Goal: Task Accomplishment & Management: Use online tool/utility

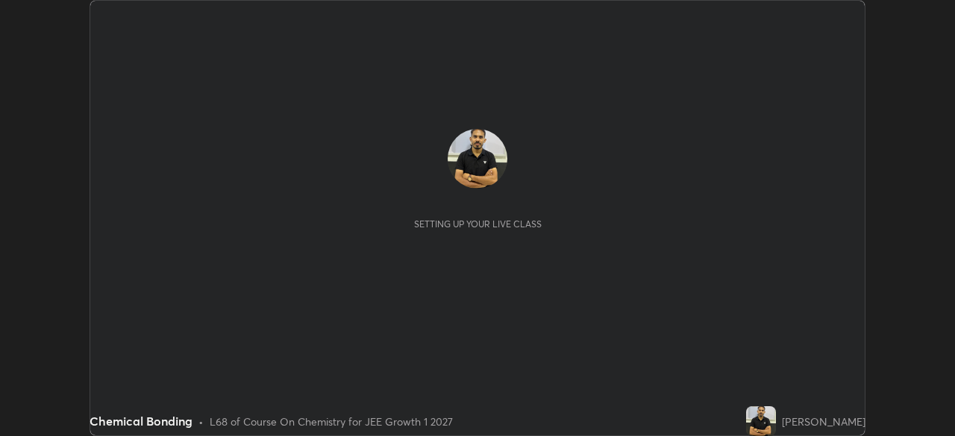
scroll to position [436, 954]
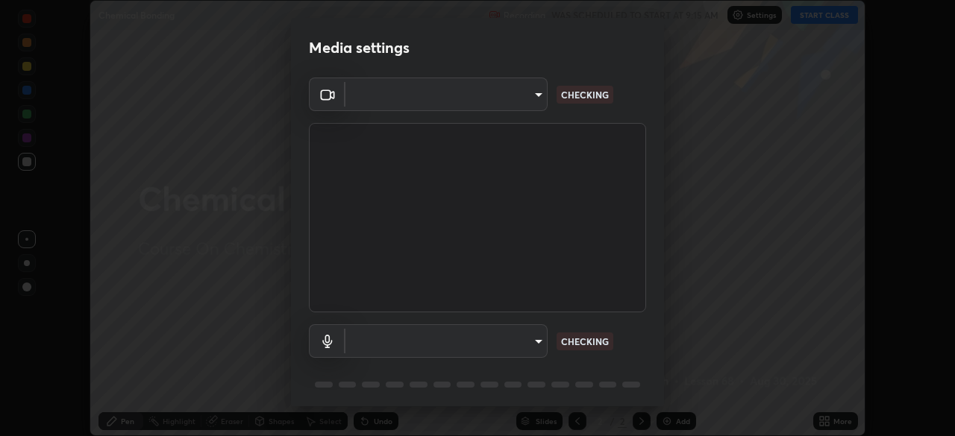
type input "049bc2282c07cc40841c2e772ce452ac1fb9cacf67fd871e64b4f66b53bbf363"
type input "default"
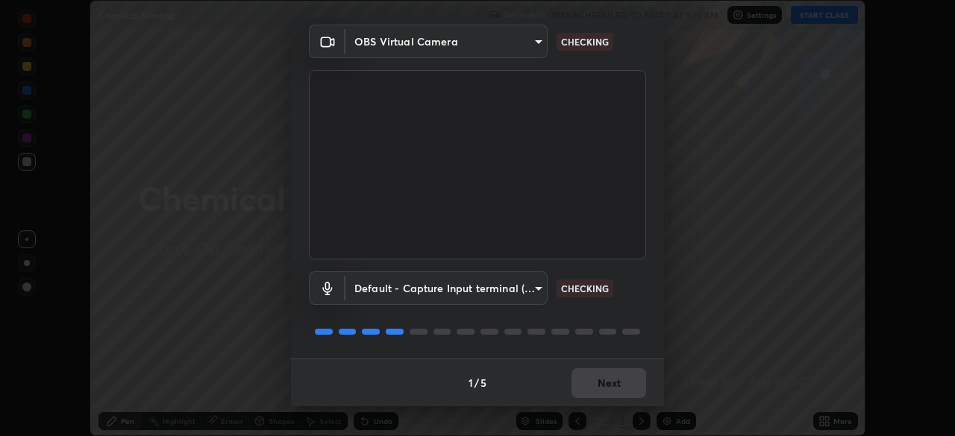
click at [525, 295] on body "Erase all Chemical Bonding Recording WAS SCHEDULED TO START AT 9:15 AM Settings…" at bounding box center [477, 218] width 955 height 436
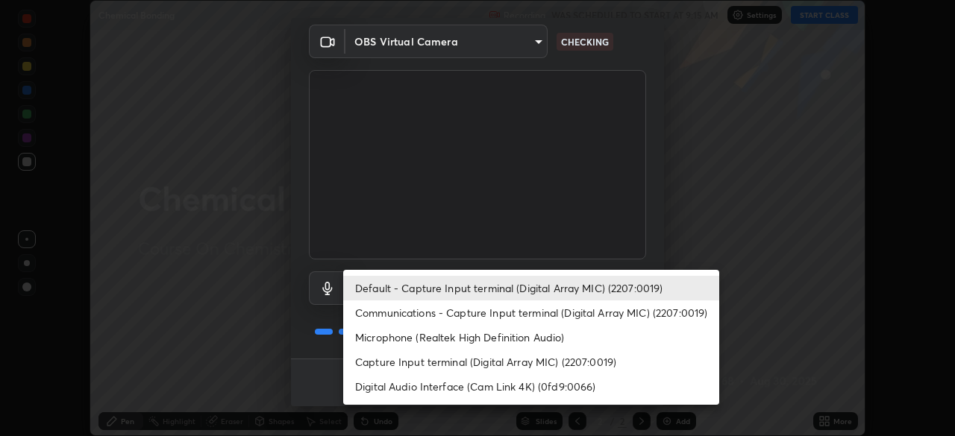
click at [713, 192] on div at bounding box center [477, 218] width 955 height 436
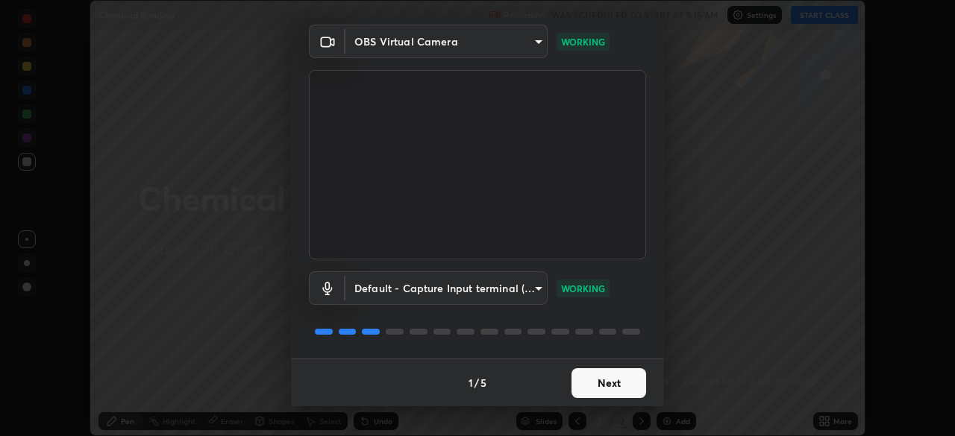
click at [608, 379] on button "Next" at bounding box center [608, 383] width 75 height 30
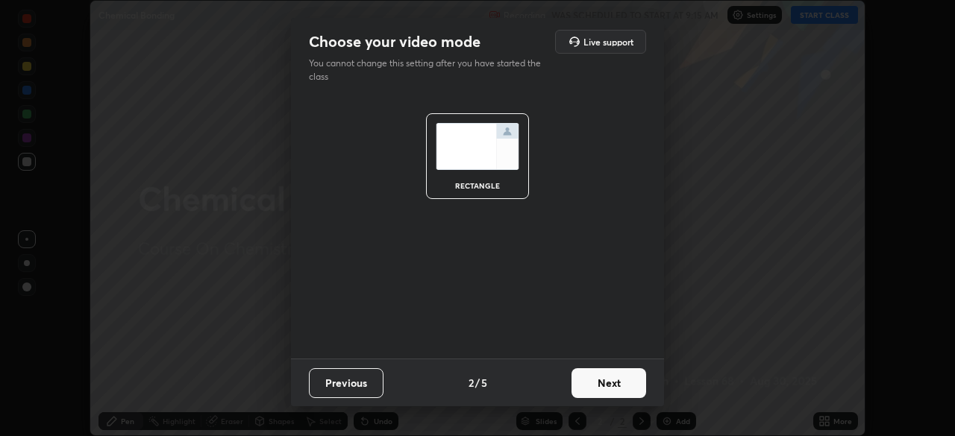
scroll to position [0, 0]
click at [611, 380] on button "Next" at bounding box center [608, 383] width 75 height 30
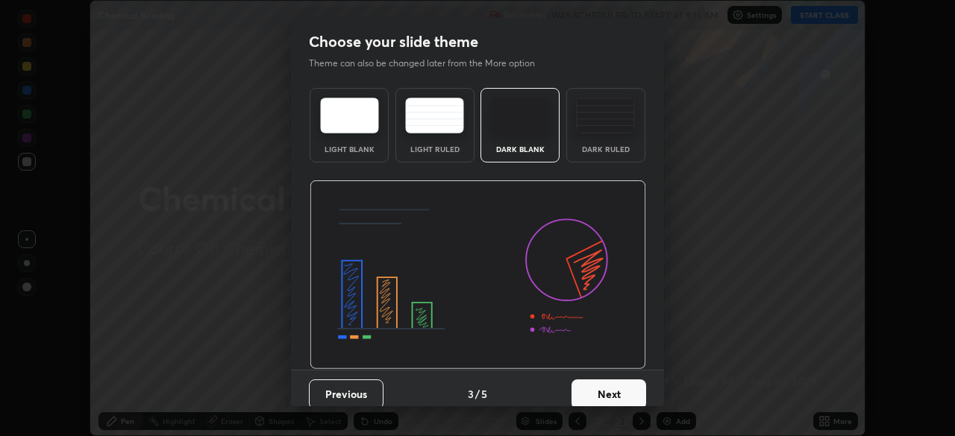
click at [626, 386] on button "Next" at bounding box center [608, 395] width 75 height 30
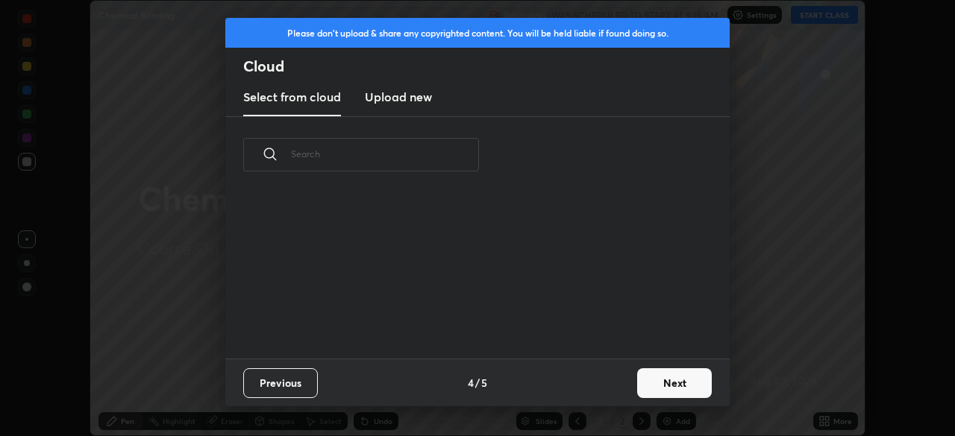
click at [658, 386] on button "Next" at bounding box center [674, 383] width 75 height 30
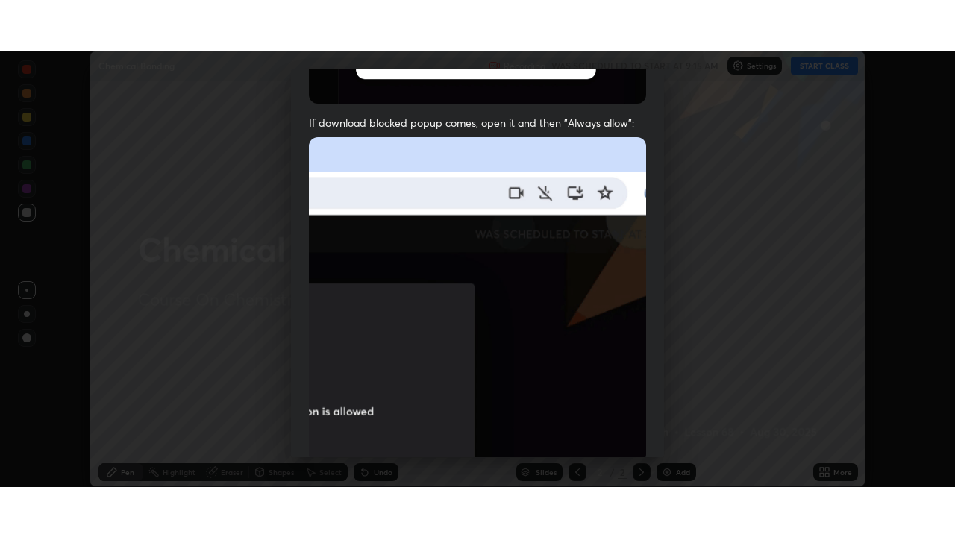
scroll to position [357, 0]
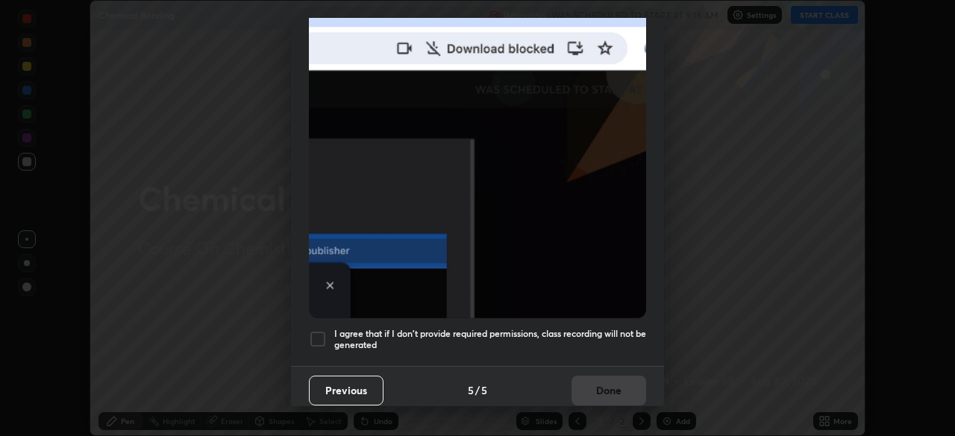
click at [318, 339] on div at bounding box center [318, 339] width 18 height 18
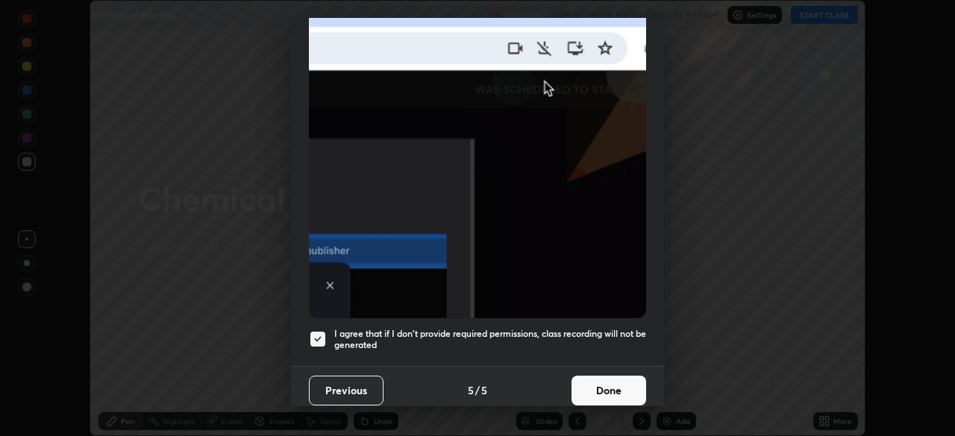
click at [600, 381] on button "Done" at bounding box center [608, 391] width 75 height 30
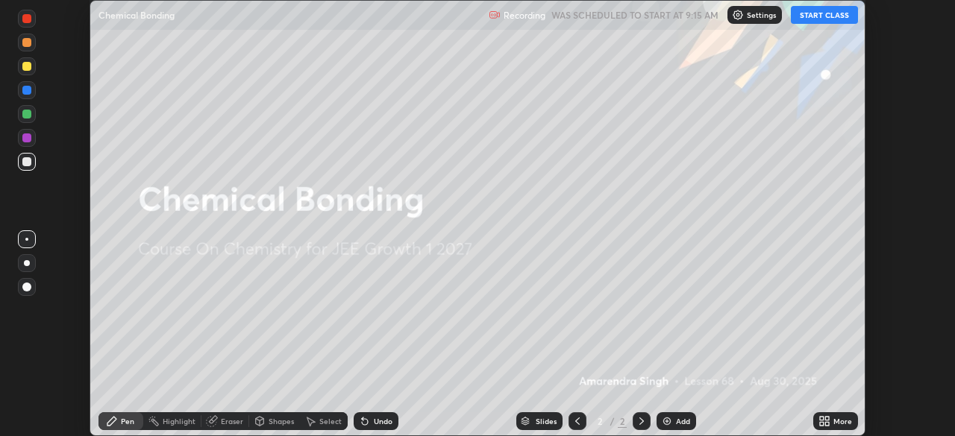
click at [826, 424] on icon at bounding box center [827, 424] width 4 height 4
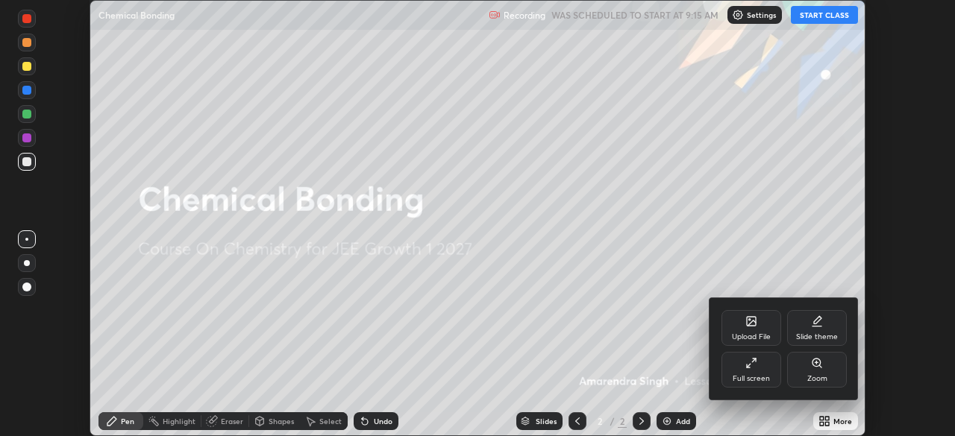
click at [759, 366] on div "Full screen" at bounding box center [751, 370] width 60 height 36
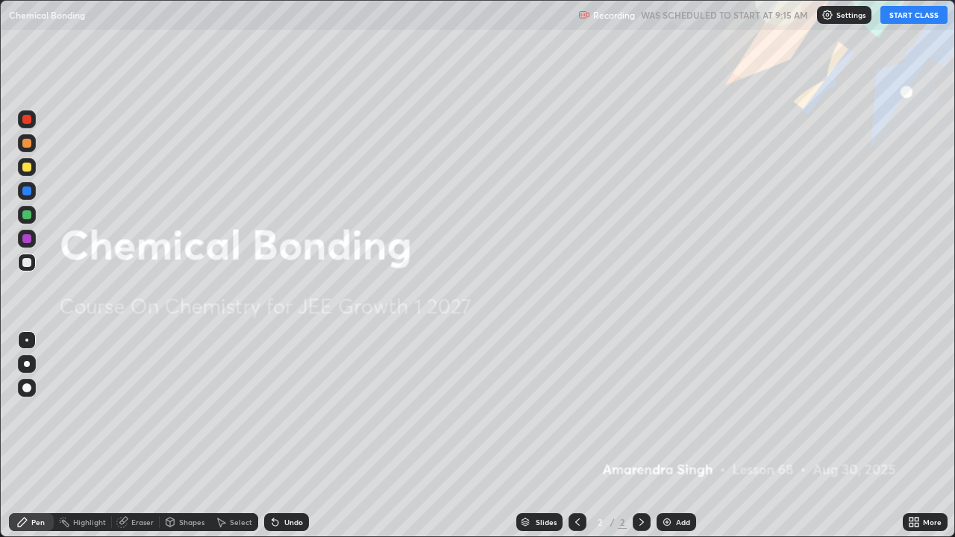
scroll to position [537, 955]
click at [916, 19] on button "START CLASS" at bounding box center [913, 15] width 67 height 18
click at [148, 436] on div "Eraser" at bounding box center [142, 521] width 22 height 7
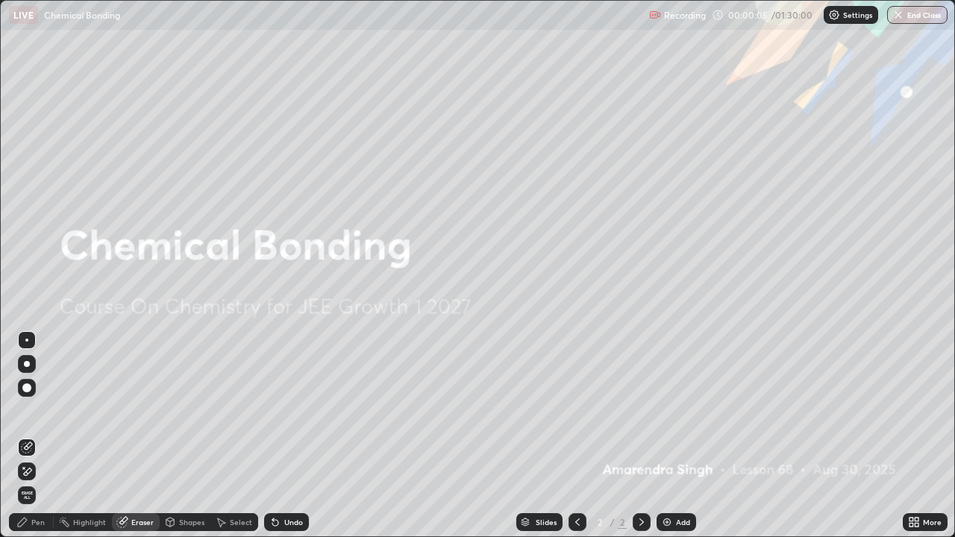
click at [35, 436] on div "Pen" at bounding box center [37, 521] width 13 height 7
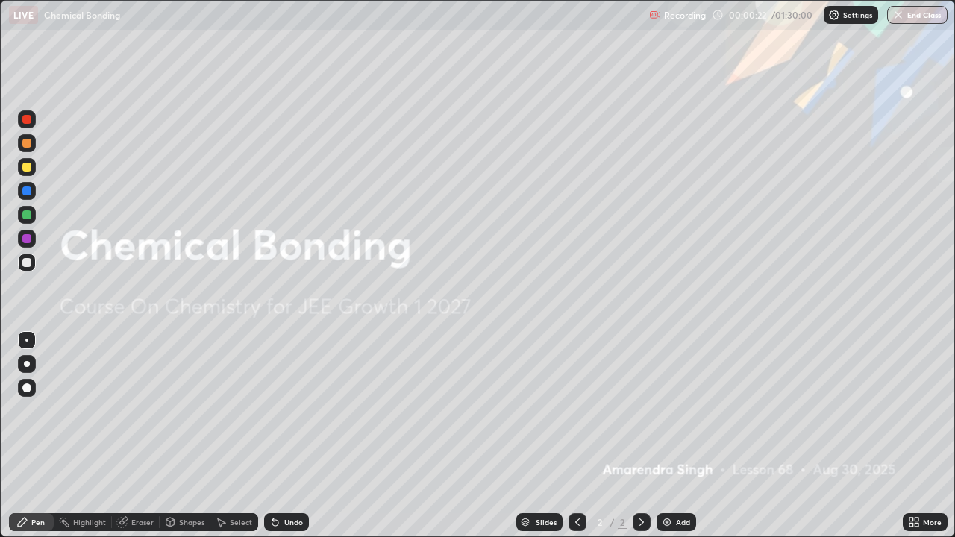
click at [662, 436] on img at bounding box center [667, 522] width 12 height 12
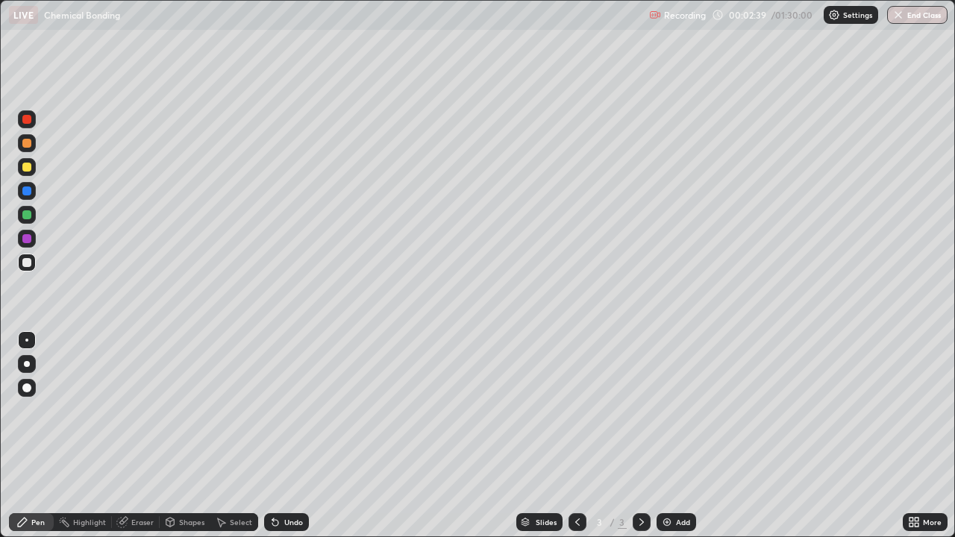
click at [33, 190] on div at bounding box center [27, 191] width 18 height 18
click at [25, 167] on div at bounding box center [26, 167] width 9 height 9
click at [26, 144] on div at bounding box center [26, 143] width 9 height 9
click at [21, 169] on div at bounding box center [27, 167] width 18 height 18
click at [289, 436] on div "Undo" at bounding box center [293, 521] width 19 height 7
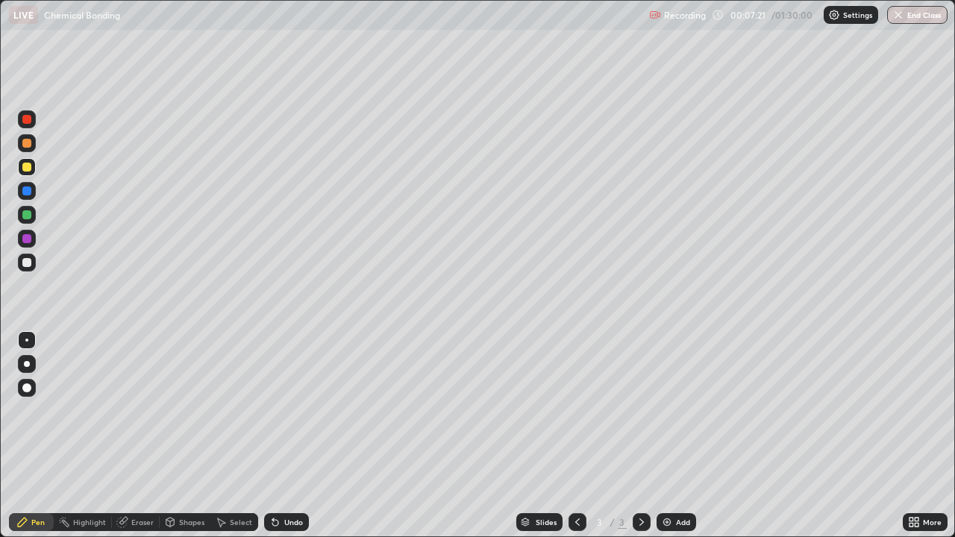
click at [669, 436] on img at bounding box center [667, 522] width 12 height 12
click at [28, 121] on div at bounding box center [26, 119] width 9 height 9
click at [31, 255] on div at bounding box center [27, 263] width 18 height 18
click at [28, 263] on div at bounding box center [26, 262] width 9 height 9
click at [23, 166] on div at bounding box center [26, 167] width 9 height 9
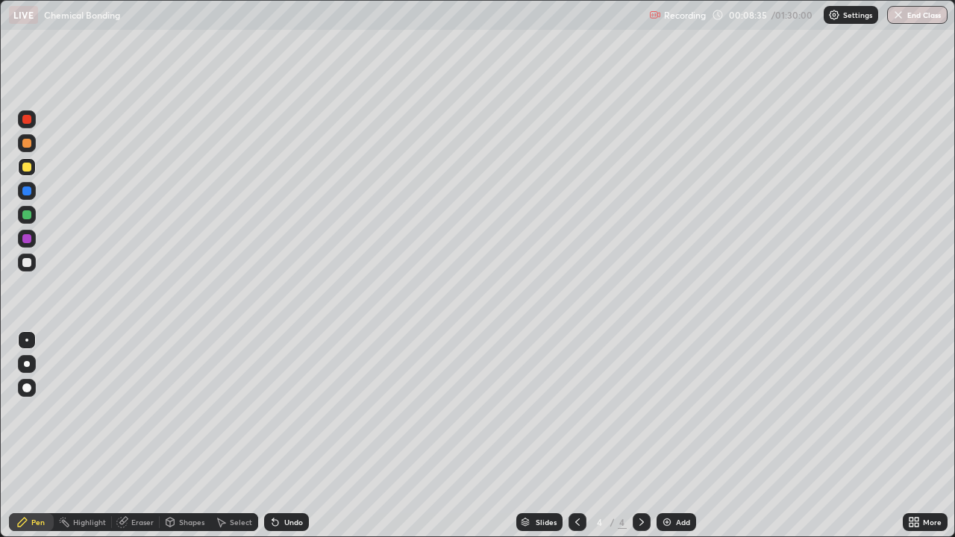
click at [28, 119] on div at bounding box center [26, 119] width 9 height 9
click at [27, 192] on div at bounding box center [26, 190] width 9 height 9
click at [28, 215] on div at bounding box center [26, 214] width 9 height 9
click at [25, 167] on div at bounding box center [26, 167] width 9 height 9
click at [26, 261] on div at bounding box center [26, 262] width 9 height 9
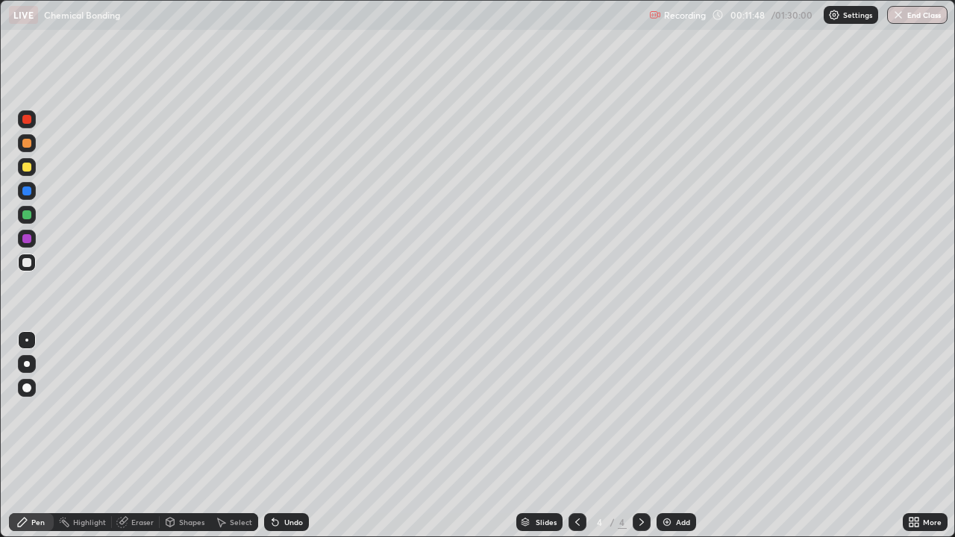
click at [23, 128] on div at bounding box center [27, 119] width 18 height 18
click at [31, 266] on div at bounding box center [27, 263] width 18 height 18
click at [27, 216] on div at bounding box center [26, 214] width 9 height 9
click at [27, 192] on div at bounding box center [26, 190] width 9 height 9
click at [27, 263] on div at bounding box center [26, 262] width 9 height 9
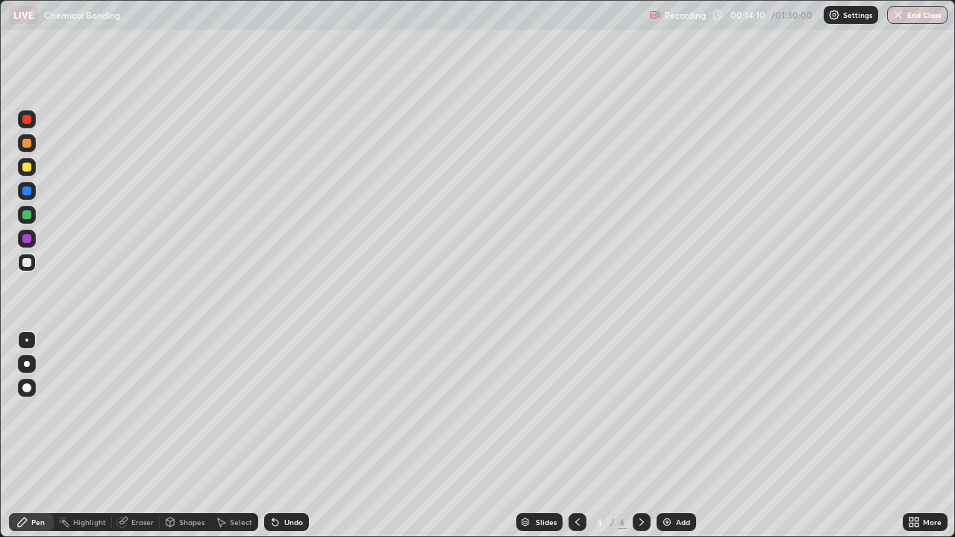
click at [28, 240] on div at bounding box center [26, 238] width 9 height 9
click at [31, 261] on div at bounding box center [26, 262] width 9 height 9
click at [27, 216] on div at bounding box center [26, 214] width 9 height 9
click at [30, 265] on div at bounding box center [26, 262] width 9 height 9
click at [25, 239] on div at bounding box center [26, 238] width 9 height 9
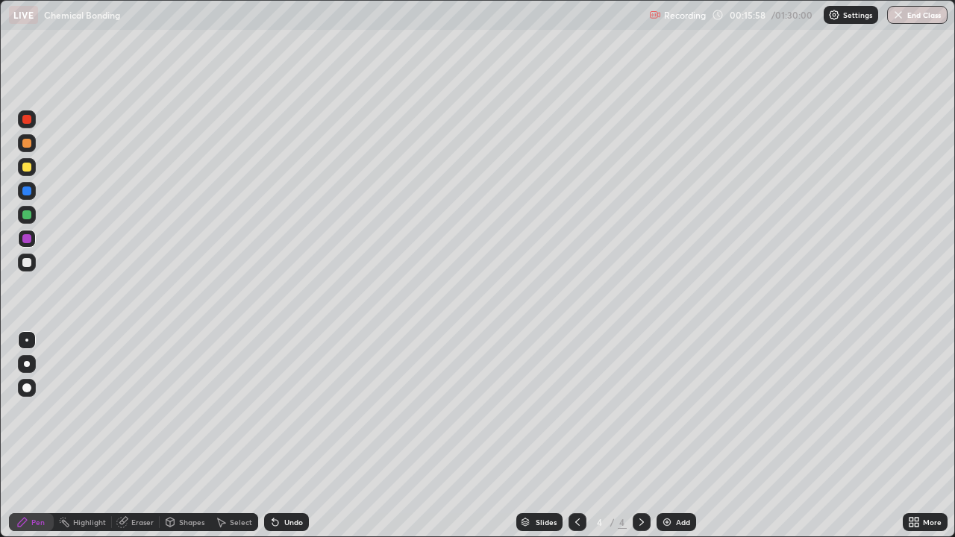
click at [266, 436] on div "Undo" at bounding box center [283, 522] width 51 height 30
click at [676, 436] on div "Add" at bounding box center [676, 522] width 40 height 18
click at [575, 436] on icon at bounding box center [577, 522] width 12 height 12
click at [642, 436] on icon at bounding box center [642, 522] width 12 height 12
click at [24, 164] on div at bounding box center [26, 167] width 9 height 9
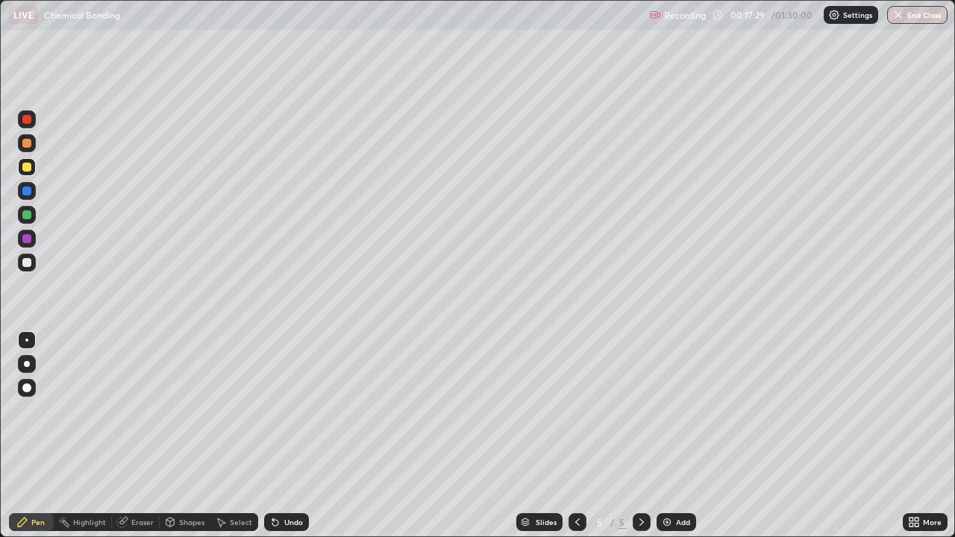
click at [28, 239] on div at bounding box center [26, 238] width 9 height 9
click at [24, 217] on div at bounding box center [26, 214] width 9 height 9
click at [27, 167] on div at bounding box center [26, 167] width 9 height 9
click at [283, 436] on div "Undo" at bounding box center [286, 522] width 45 height 18
click at [29, 217] on div at bounding box center [26, 214] width 9 height 9
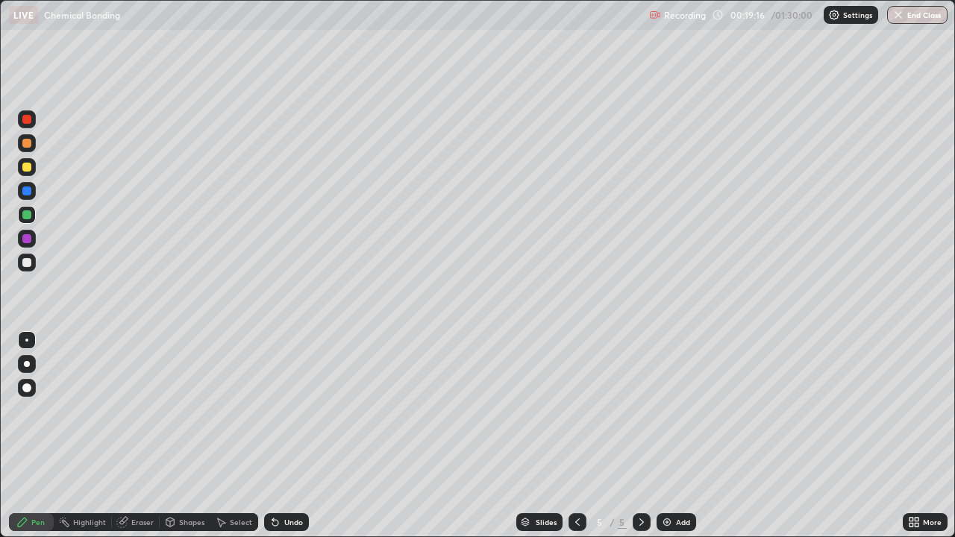
click at [23, 236] on div at bounding box center [26, 238] width 9 height 9
click at [20, 168] on div at bounding box center [27, 167] width 18 height 18
click at [28, 263] on div at bounding box center [26, 262] width 9 height 9
click at [26, 142] on div at bounding box center [26, 143] width 9 height 9
click at [27, 190] on div at bounding box center [26, 190] width 9 height 9
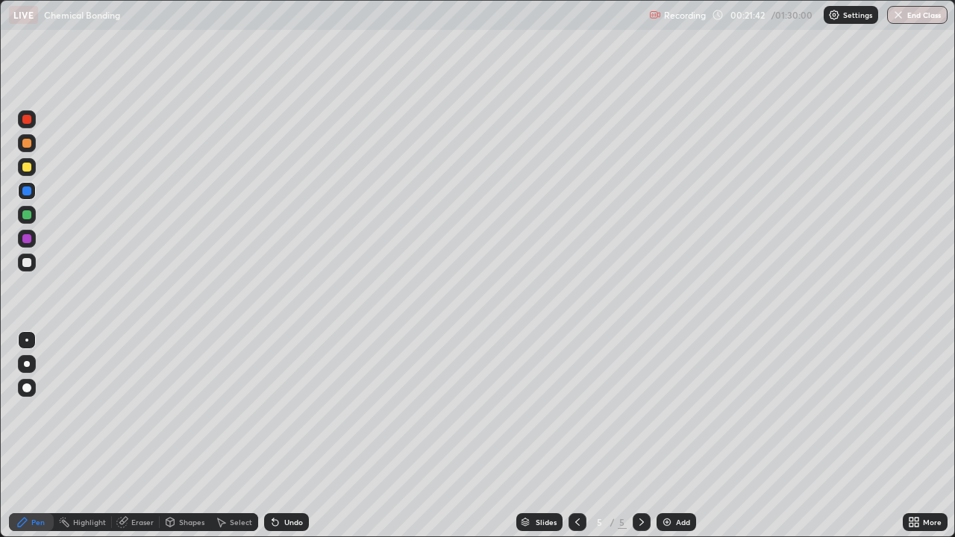
click at [28, 169] on div at bounding box center [26, 167] width 9 height 9
click at [22, 195] on div at bounding box center [27, 191] width 18 height 18
click at [287, 436] on div "Undo" at bounding box center [293, 521] width 19 height 7
click at [289, 436] on div "Undo" at bounding box center [293, 521] width 19 height 7
click at [291, 436] on div "Undo" at bounding box center [293, 521] width 19 height 7
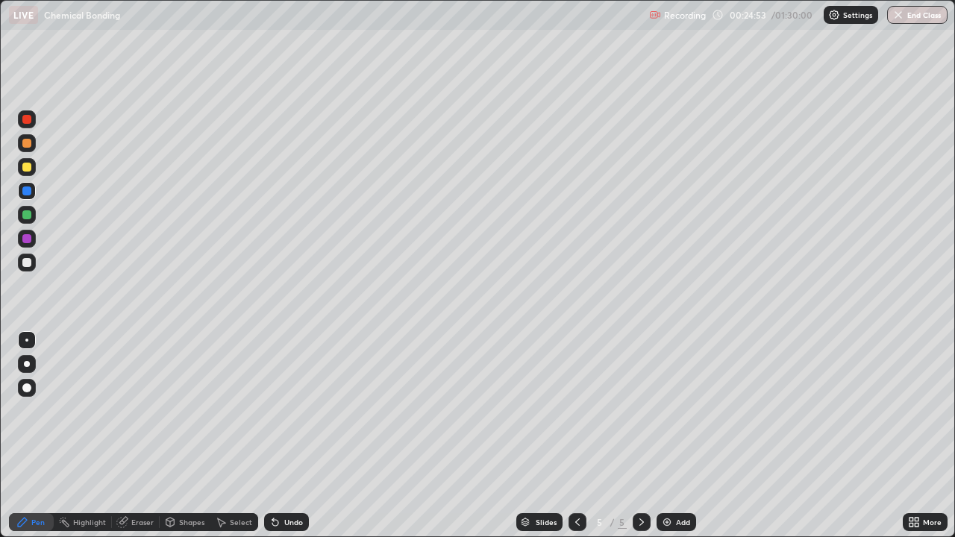
click at [290, 436] on div "Undo" at bounding box center [293, 521] width 19 height 7
click at [292, 436] on div "Undo" at bounding box center [293, 521] width 19 height 7
click at [137, 436] on div "Eraser" at bounding box center [142, 521] width 22 height 7
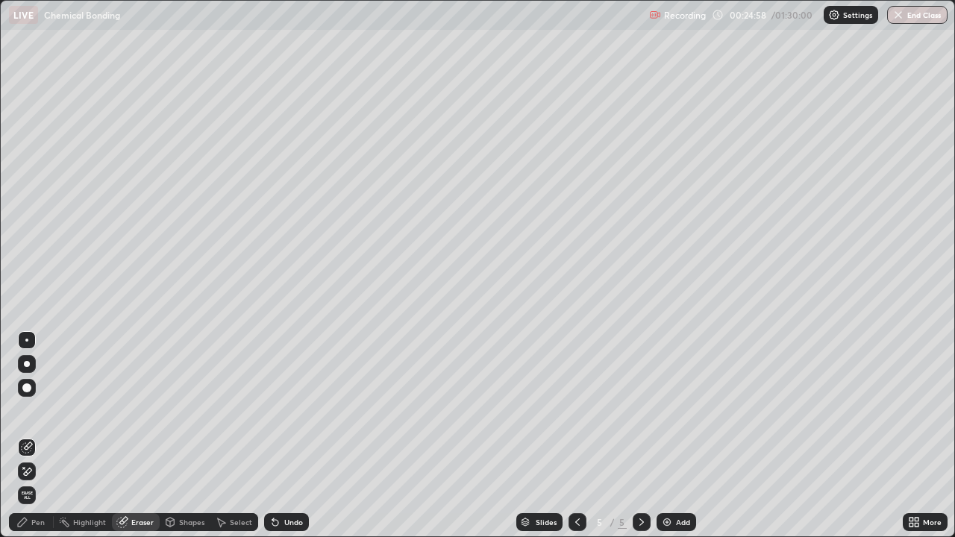
click at [32, 436] on div "Pen" at bounding box center [31, 522] width 45 height 18
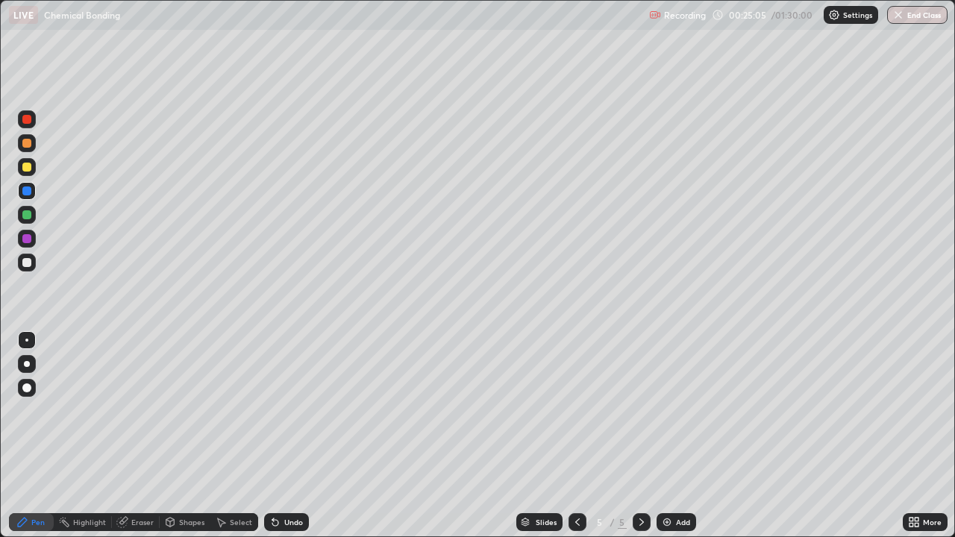
click at [98, 436] on div "Highlight" at bounding box center [89, 521] width 33 height 7
click at [145, 436] on div "Eraser" at bounding box center [142, 521] width 22 height 7
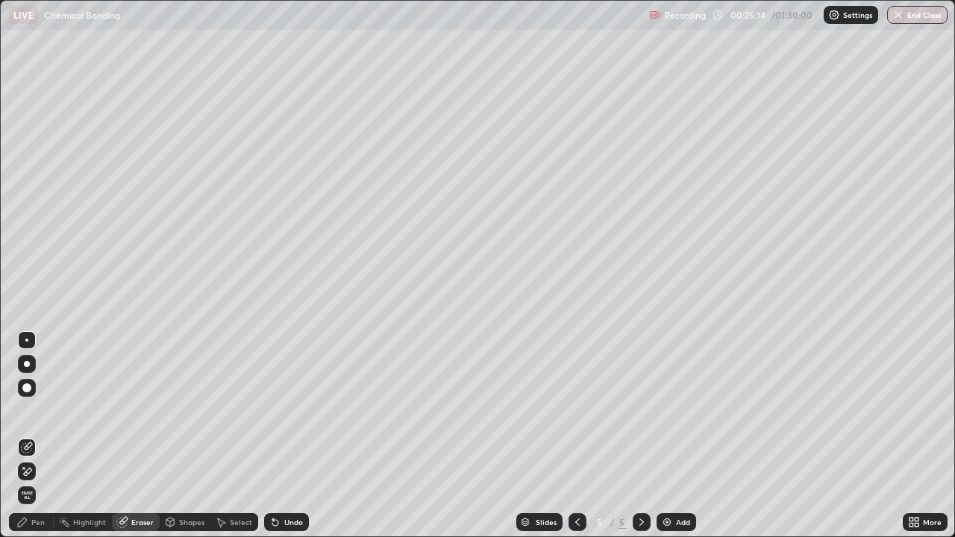
click at [33, 436] on div "Pen" at bounding box center [37, 521] width 13 height 7
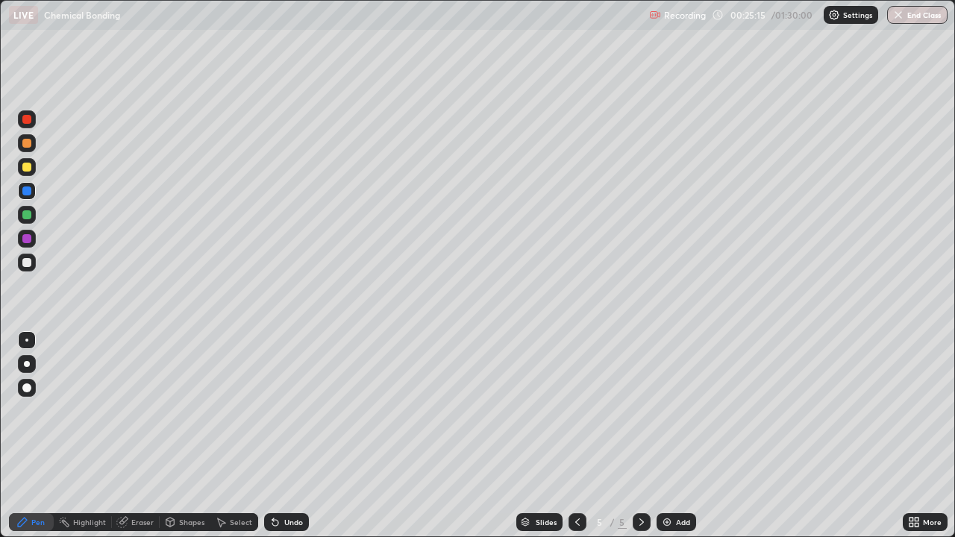
click at [27, 160] on div at bounding box center [27, 167] width 18 height 18
click at [30, 120] on div at bounding box center [26, 119] width 9 height 9
click at [278, 436] on icon at bounding box center [275, 522] width 12 height 12
click at [668, 436] on img at bounding box center [667, 522] width 12 height 12
click at [25, 259] on div at bounding box center [26, 262] width 9 height 9
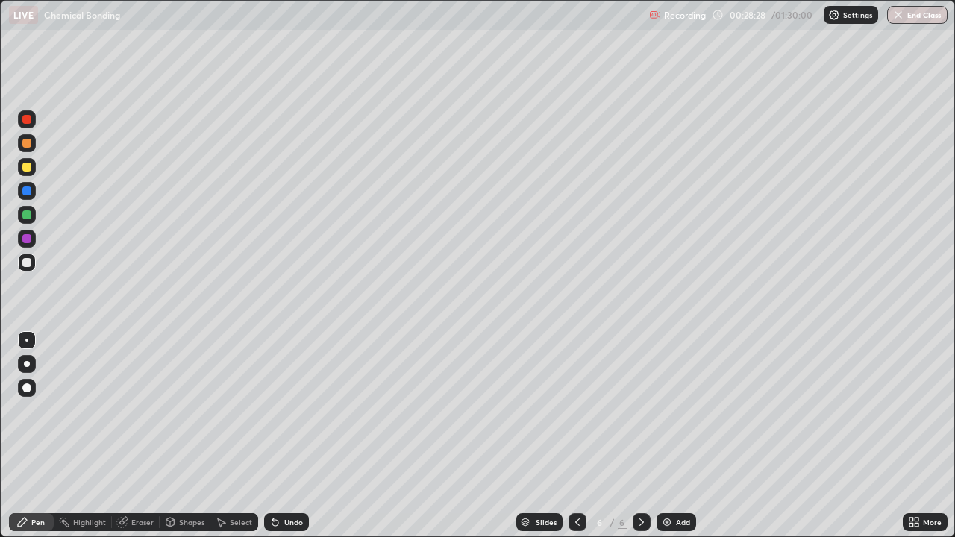
click at [4, 25] on div "LIVE Chemical Bonding Recording 00:28:28 / 01:30:00 Settings End Class" at bounding box center [477, 15] width 955 height 30
click at [27, 239] on div at bounding box center [26, 238] width 9 height 9
click at [32, 169] on div at bounding box center [27, 167] width 18 height 18
click at [25, 151] on div at bounding box center [27, 143] width 18 height 18
click at [132, 436] on div "Eraser" at bounding box center [142, 521] width 22 height 7
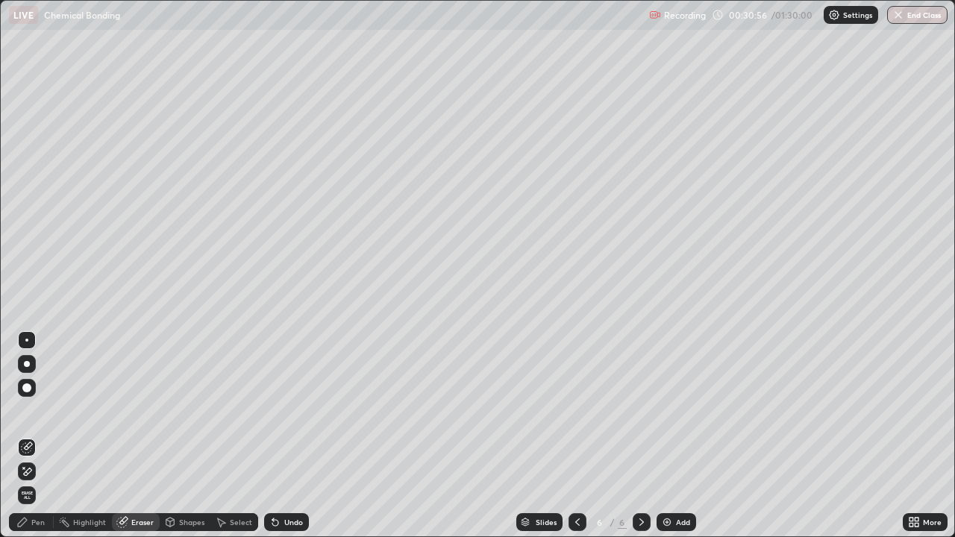
click at [39, 436] on div "Pen" at bounding box center [37, 521] width 13 height 7
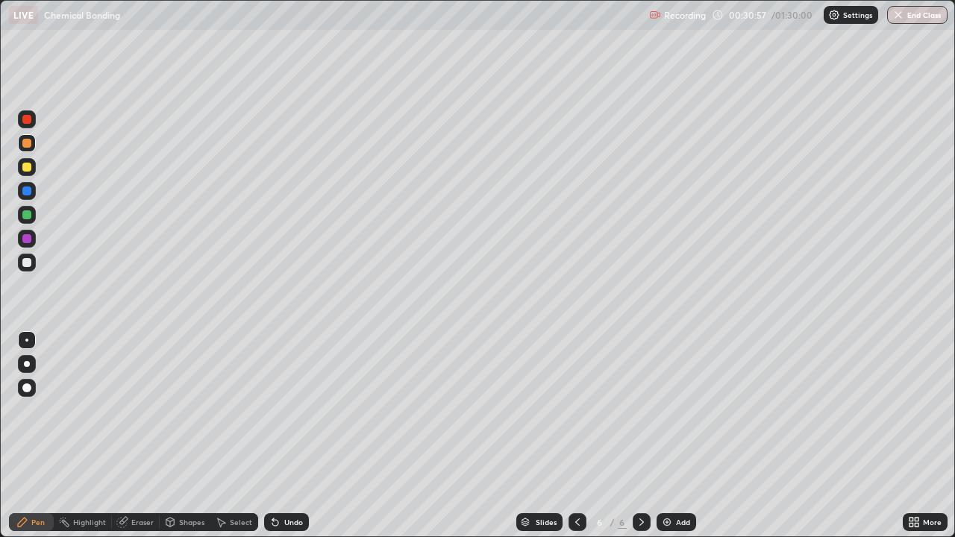
click at [27, 216] on div at bounding box center [26, 214] width 9 height 9
click at [21, 166] on div at bounding box center [27, 167] width 18 height 18
click at [26, 125] on div at bounding box center [27, 119] width 18 height 18
click at [23, 262] on div at bounding box center [26, 262] width 9 height 9
click at [671, 436] on div "Add" at bounding box center [676, 522] width 40 height 18
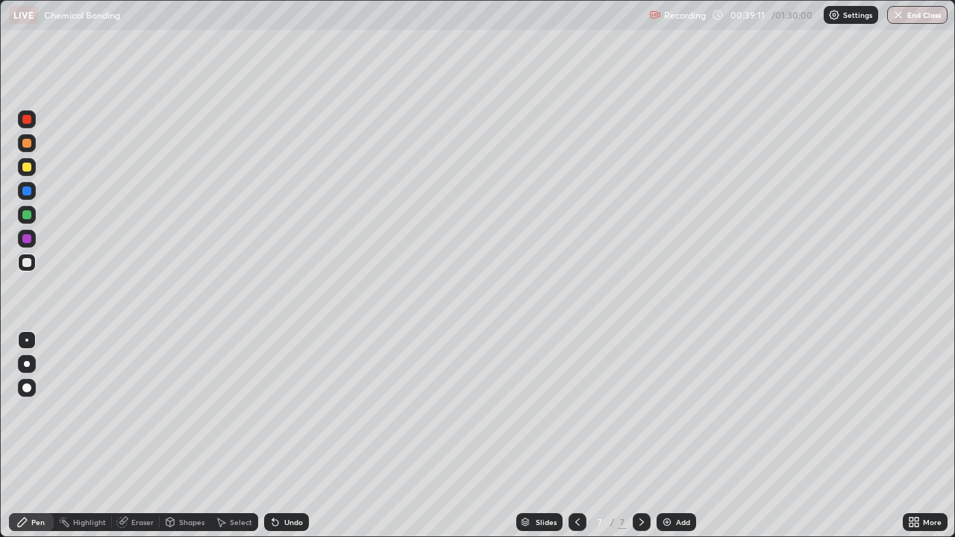
click at [22, 122] on div at bounding box center [26, 119] width 9 height 9
click at [28, 171] on div at bounding box center [26, 167] width 9 height 9
click at [29, 142] on div at bounding box center [26, 143] width 9 height 9
click at [24, 170] on div at bounding box center [26, 167] width 9 height 9
click at [23, 186] on div at bounding box center [27, 191] width 18 height 18
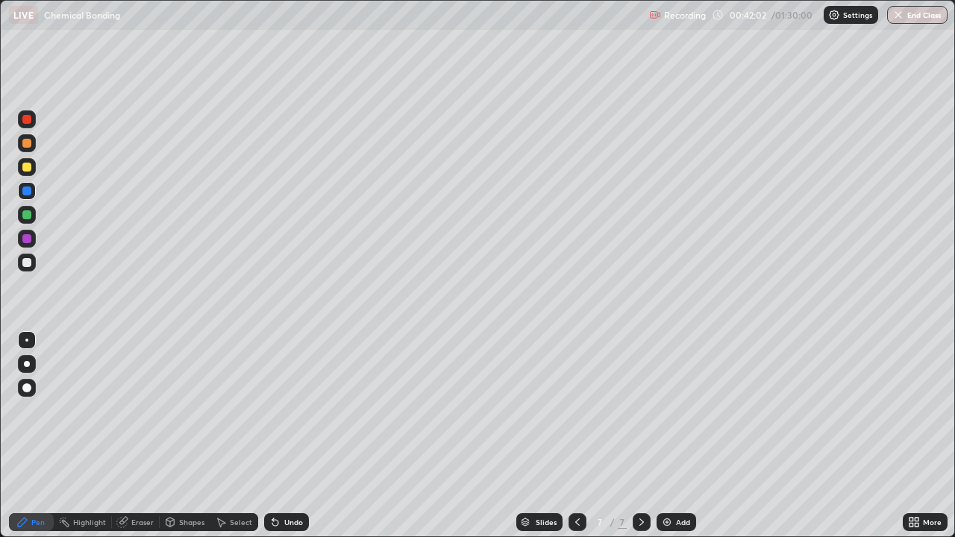
click at [19, 175] on div at bounding box center [27, 167] width 18 height 24
click at [22, 118] on div at bounding box center [26, 119] width 9 height 9
click at [23, 192] on div at bounding box center [26, 190] width 9 height 9
click at [25, 215] on div at bounding box center [26, 214] width 9 height 9
click at [25, 239] on div at bounding box center [26, 238] width 9 height 9
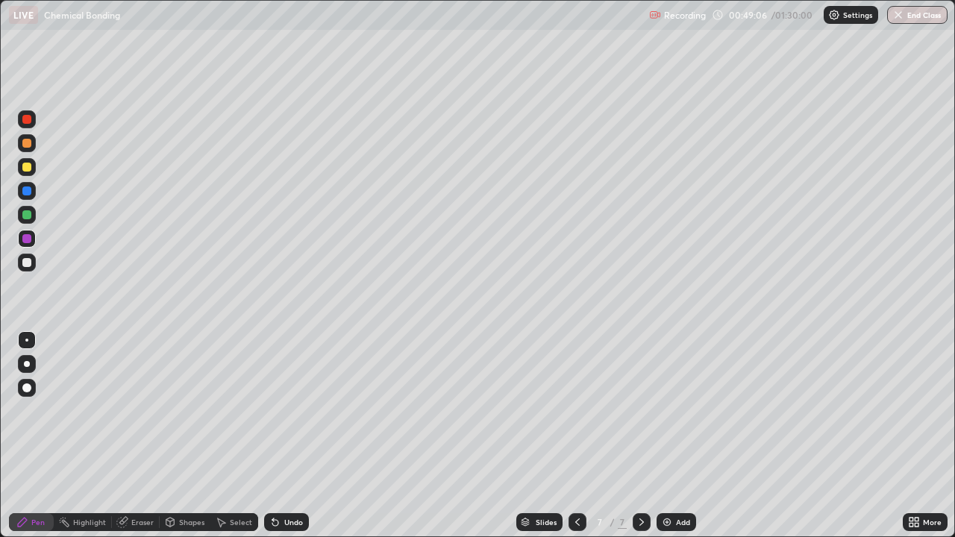
click at [669, 436] on img at bounding box center [667, 522] width 12 height 12
click at [34, 169] on div at bounding box center [27, 167] width 18 height 18
click at [34, 265] on div at bounding box center [27, 263] width 18 height 18
click at [28, 216] on div at bounding box center [26, 214] width 9 height 9
click at [19, 172] on div at bounding box center [27, 167] width 18 height 18
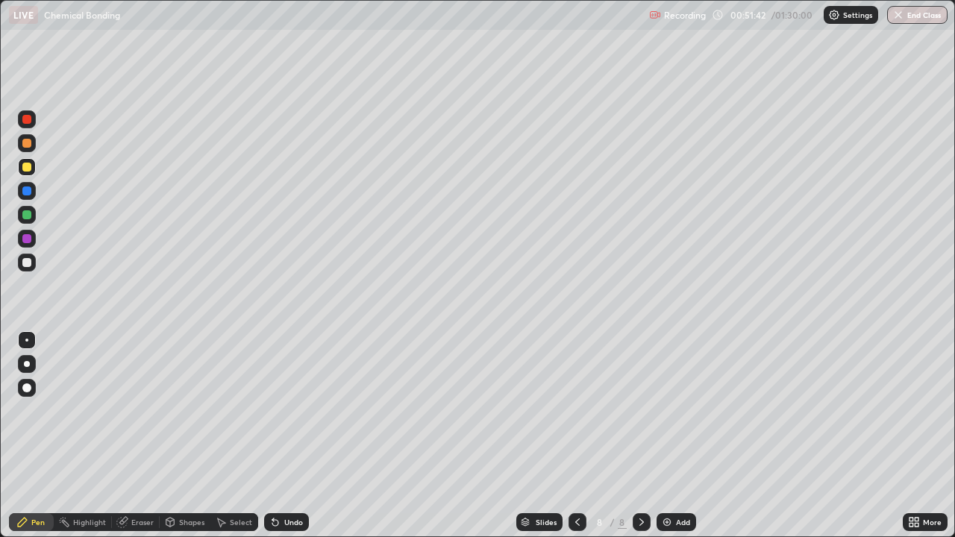
click at [21, 150] on div at bounding box center [27, 143] width 18 height 18
click at [147, 436] on div "Eraser" at bounding box center [142, 521] width 22 height 7
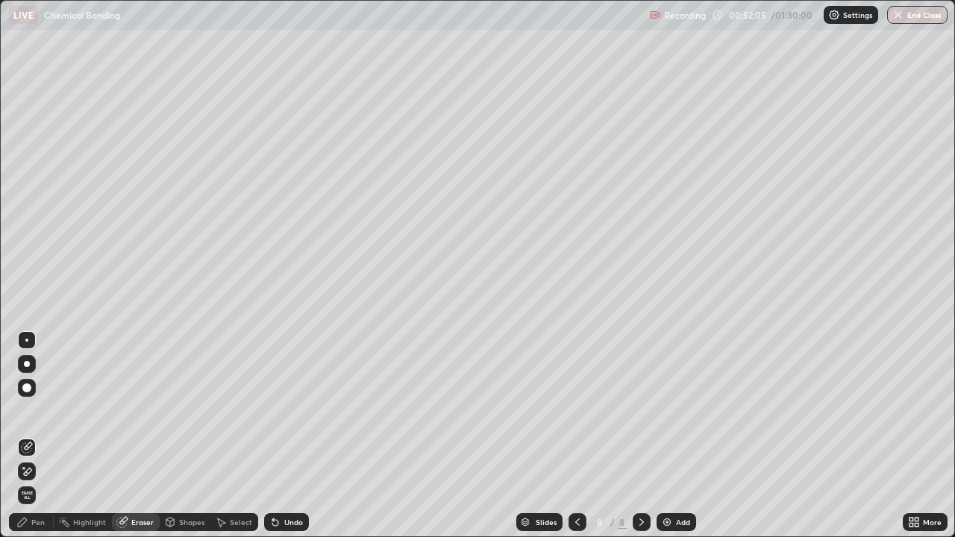
click at [19, 436] on div "Pen" at bounding box center [31, 522] width 45 height 18
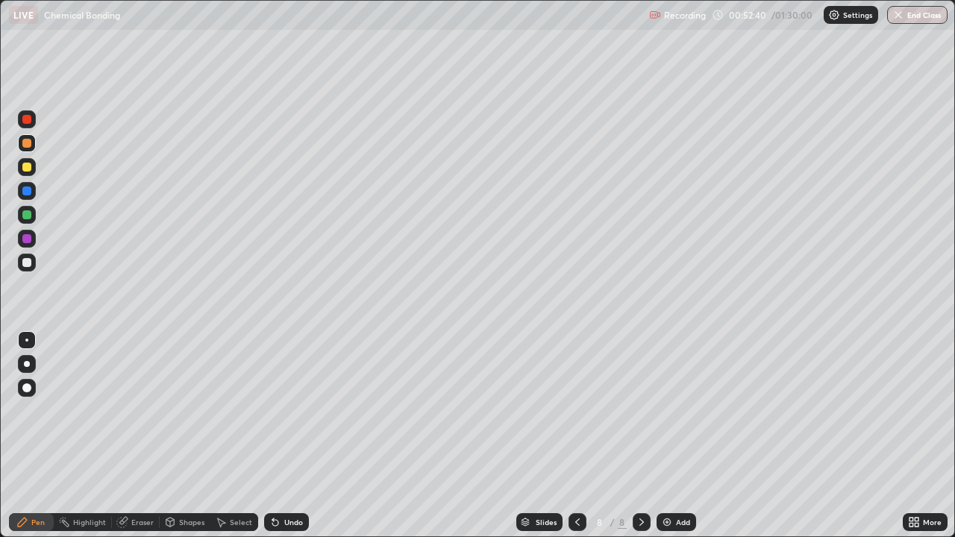
click at [28, 263] on div at bounding box center [26, 262] width 9 height 9
click at [668, 436] on img at bounding box center [667, 522] width 12 height 12
click at [22, 172] on div at bounding box center [27, 167] width 18 height 18
click at [279, 436] on div "Undo" at bounding box center [286, 522] width 45 height 18
click at [279, 436] on icon at bounding box center [275, 522] width 12 height 12
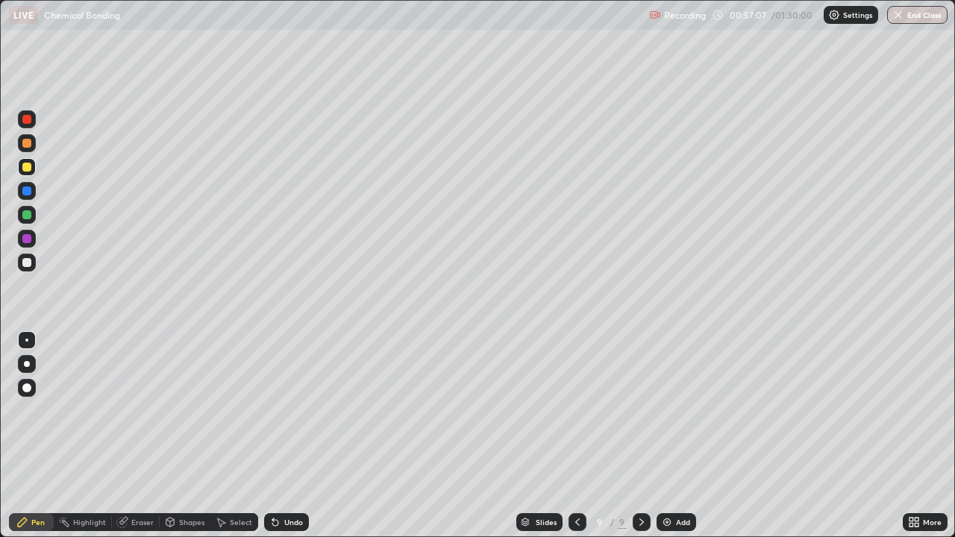
click at [25, 189] on div at bounding box center [26, 190] width 9 height 9
click at [34, 125] on div at bounding box center [27, 119] width 18 height 18
click at [279, 436] on div "Undo" at bounding box center [286, 522] width 45 height 18
click at [273, 436] on icon at bounding box center [275, 523] width 6 height 6
click at [280, 436] on div "Undo" at bounding box center [286, 522] width 45 height 18
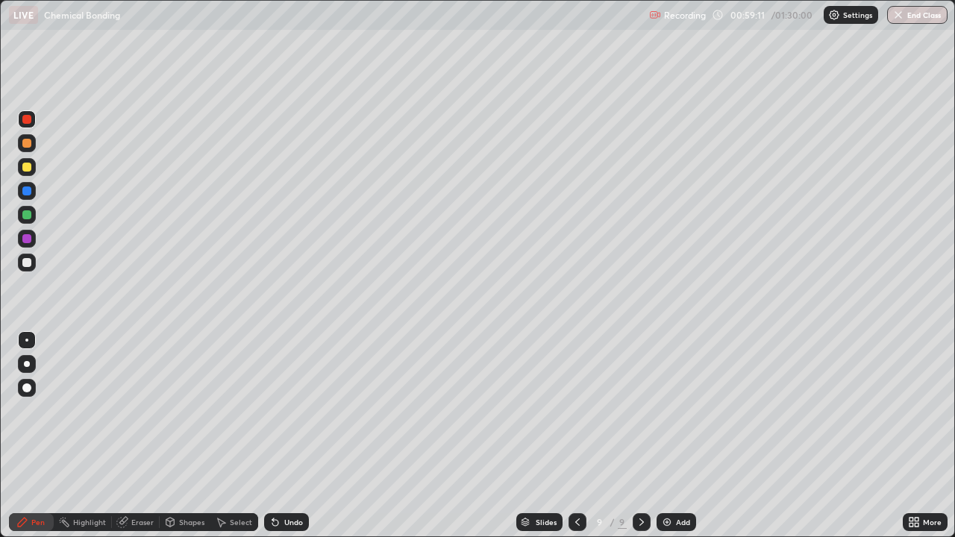
click at [285, 436] on div "Undo" at bounding box center [293, 521] width 19 height 7
click at [286, 436] on div "Undo" at bounding box center [286, 522] width 45 height 18
click at [286, 436] on div "Undo" at bounding box center [293, 521] width 19 height 7
click at [285, 436] on div "Undo" at bounding box center [293, 521] width 19 height 7
click at [282, 436] on div "Undo" at bounding box center [286, 522] width 45 height 18
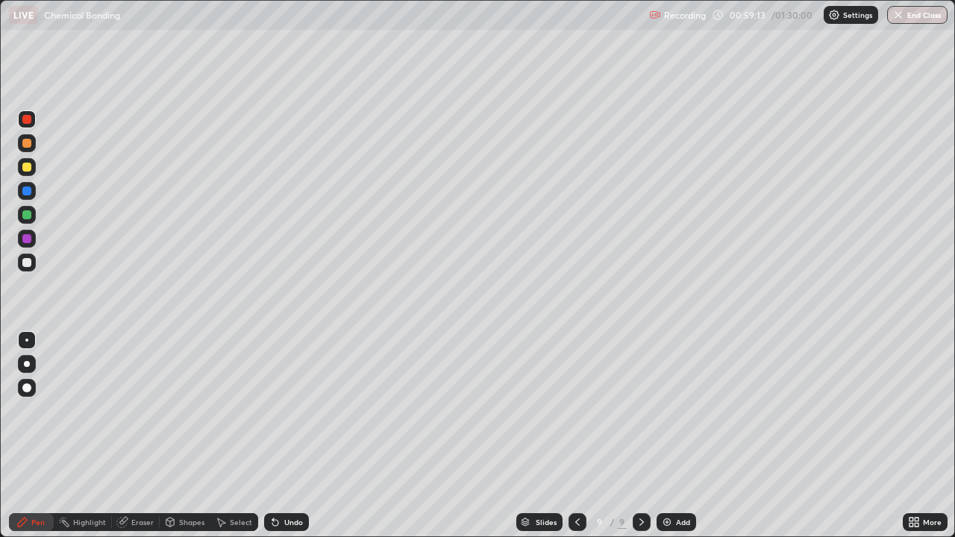
click at [281, 436] on div "Undo" at bounding box center [286, 522] width 45 height 18
click at [284, 436] on div "Undo" at bounding box center [293, 521] width 19 height 7
click at [286, 436] on div "Undo" at bounding box center [293, 521] width 19 height 7
click at [272, 436] on icon at bounding box center [275, 523] width 6 height 6
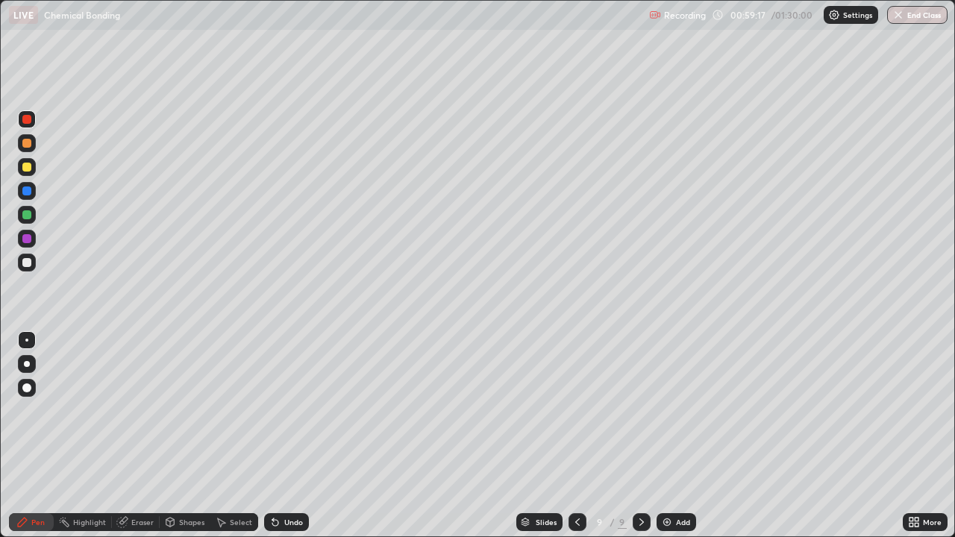
click at [274, 436] on icon at bounding box center [275, 523] width 6 height 6
click at [273, 436] on icon at bounding box center [275, 523] width 6 height 6
click at [282, 436] on div "Undo" at bounding box center [286, 522] width 45 height 18
click at [283, 436] on div "Undo" at bounding box center [286, 522] width 45 height 18
click at [26, 261] on div at bounding box center [26, 262] width 9 height 9
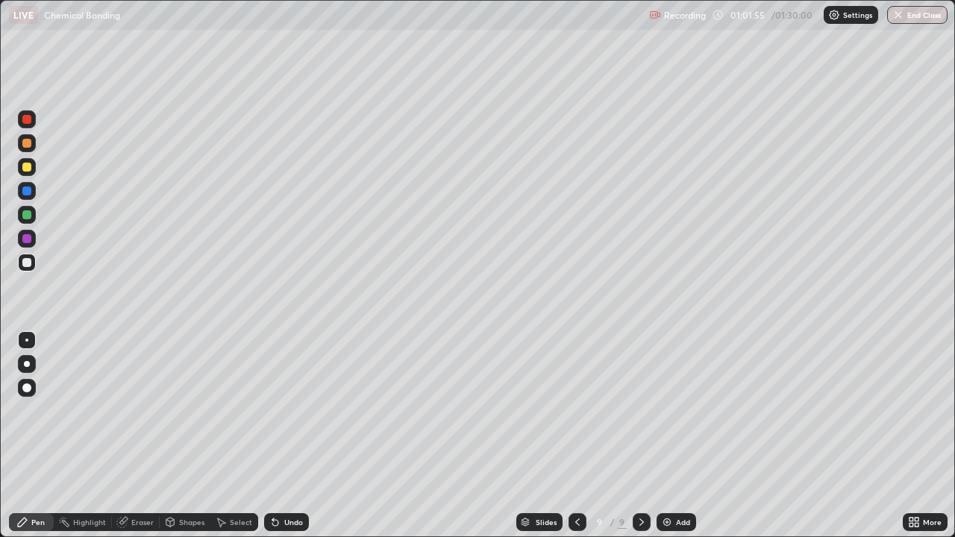
click at [28, 236] on div at bounding box center [26, 238] width 9 height 9
click at [664, 436] on img at bounding box center [667, 522] width 12 height 12
click at [24, 125] on div at bounding box center [27, 119] width 18 height 18
click at [26, 168] on div at bounding box center [26, 167] width 9 height 9
click at [26, 169] on div at bounding box center [26, 167] width 9 height 9
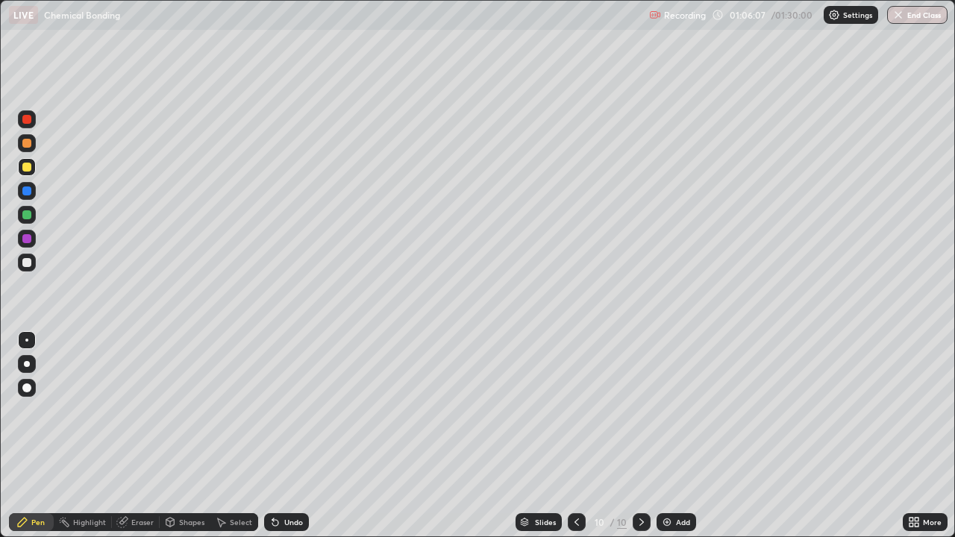
click at [28, 237] on div at bounding box center [26, 238] width 9 height 9
click at [25, 163] on div at bounding box center [26, 167] width 9 height 9
click at [27, 239] on div at bounding box center [26, 238] width 9 height 9
click at [27, 216] on div at bounding box center [26, 214] width 9 height 9
click at [24, 117] on div at bounding box center [26, 119] width 9 height 9
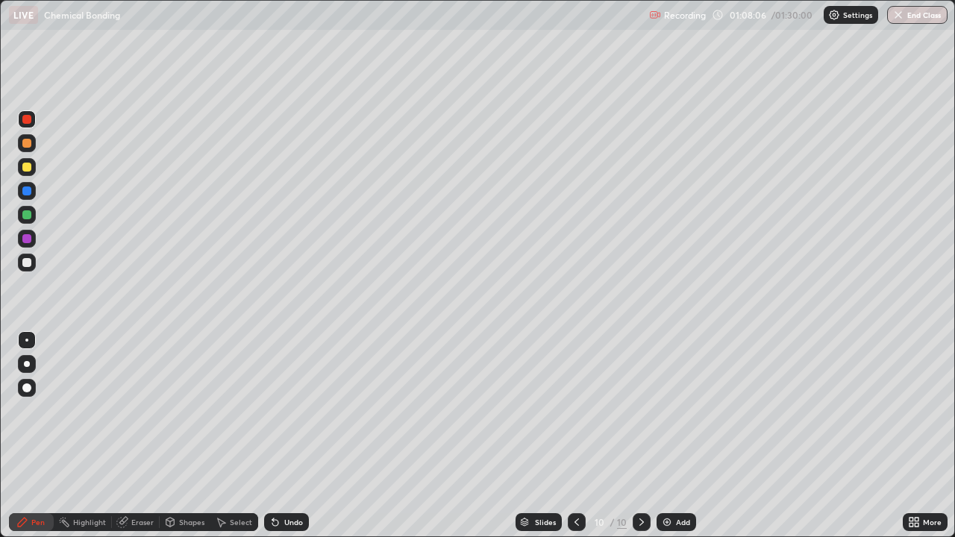
click at [29, 195] on div at bounding box center [26, 190] width 9 height 9
click at [23, 263] on div at bounding box center [26, 262] width 9 height 9
click at [568, 436] on div at bounding box center [577, 522] width 18 height 18
click at [575, 436] on icon at bounding box center [577, 522] width 12 height 12
click at [575, 436] on icon at bounding box center [576, 521] width 4 height 7
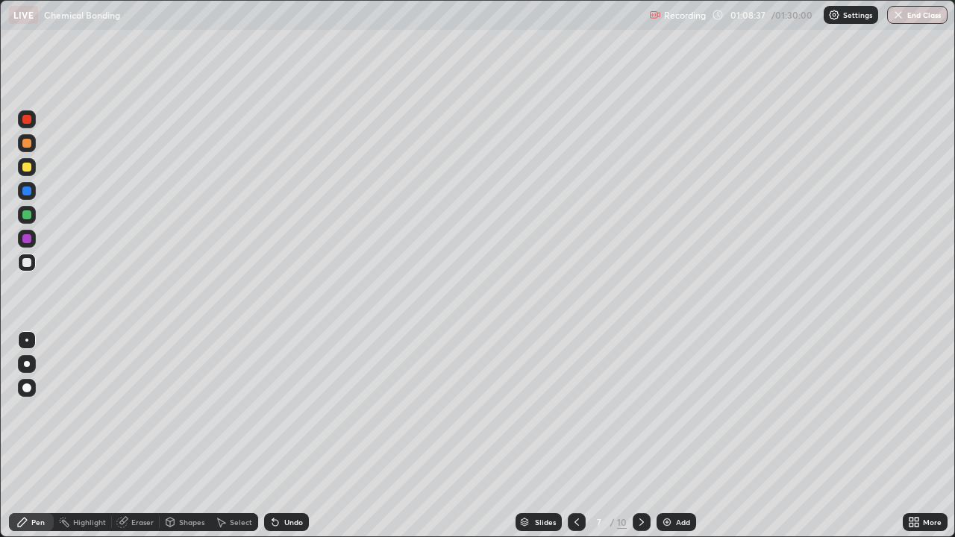
click at [577, 436] on icon at bounding box center [577, 522] width 12 height 12
click at [575, 436] on icon at bounding box center [577, 522] width 12 height 12
click at [576, 436] on icon at bounding box center [577, 522] width 12 height 12
click at [633, 436] on div at bounding box center [642, 522] width 18 height 18
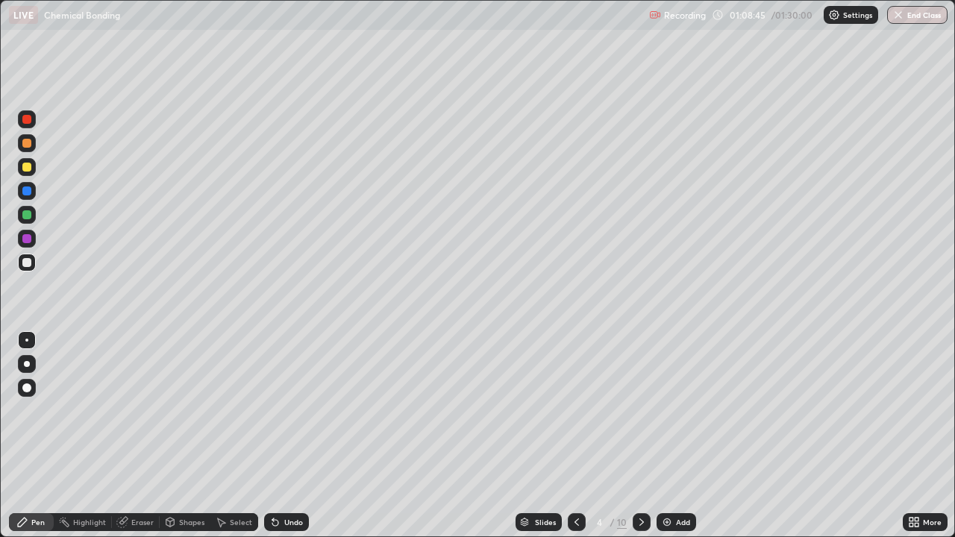
click at [636, 436] on icon at bounding box center [642, 522] width 12 height 12
click at [639, 436] on icon at bounding box center [642, 522] width 12 height 12
click at [638, 436] on icon at bounding box center [642, 522] width 12 height 12
click at [639, 436] on icon at bounding box center [641, 521] width 4 height 7
click at [639, 436] on icon at bounding box center [642, 522] width 12 height 12
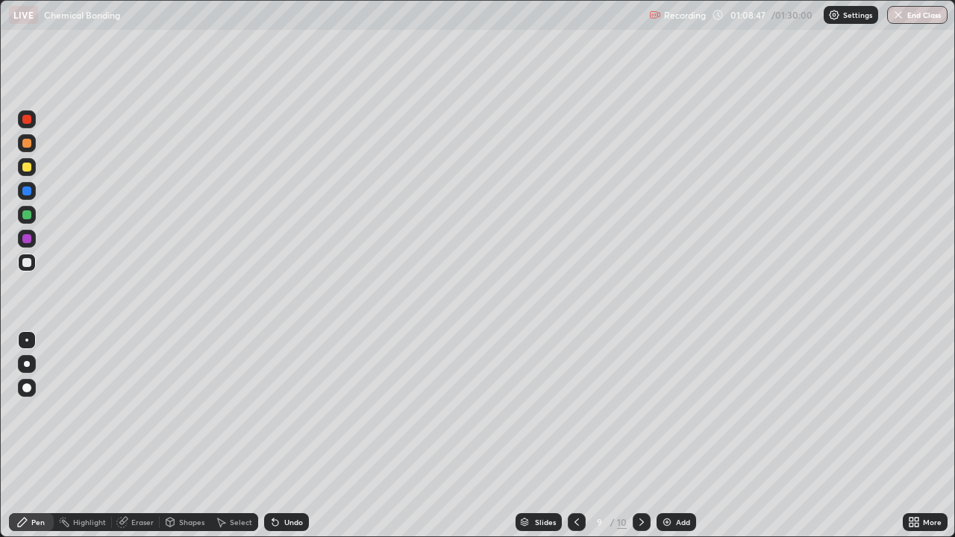
click at [639, 436] on icon at bounding box center [642, 522] width 12 height 12
click at [633, 436] on div at bounding box center [642, 522] width 18 height 18
click at [296, 436] on div "Undo" at bounding box center [293, 521] width 19 height 7
click at [680, 436] on div "Add" at bounding box center [676, 522] width 40 height 18
click at [24, 120] on div at bounding box center [26, 119] width 9 height 9
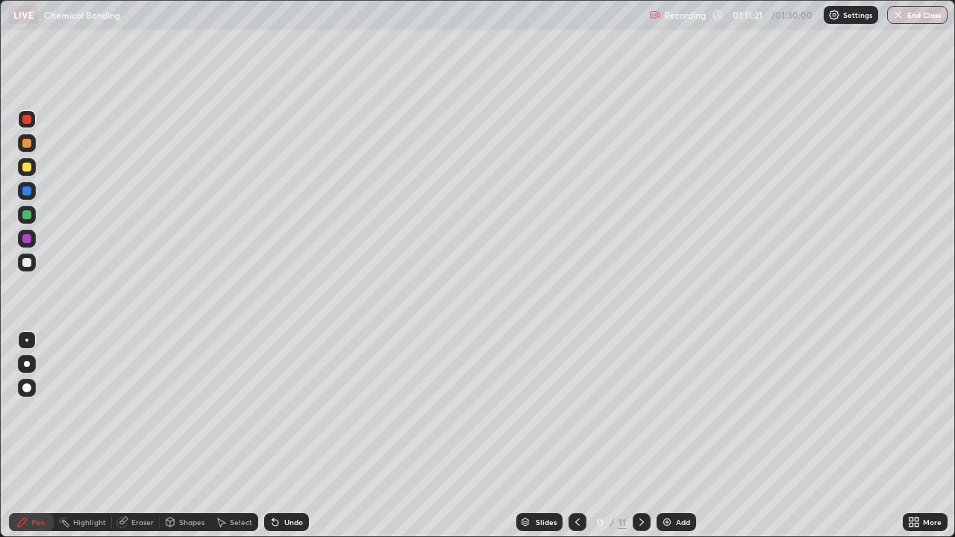
click at [23, 168] on div at bounding box center [26, 167] width 9 height 9
click at [559, 436] on div "Slides" at bounding box center [539, 522] width 46 height 18
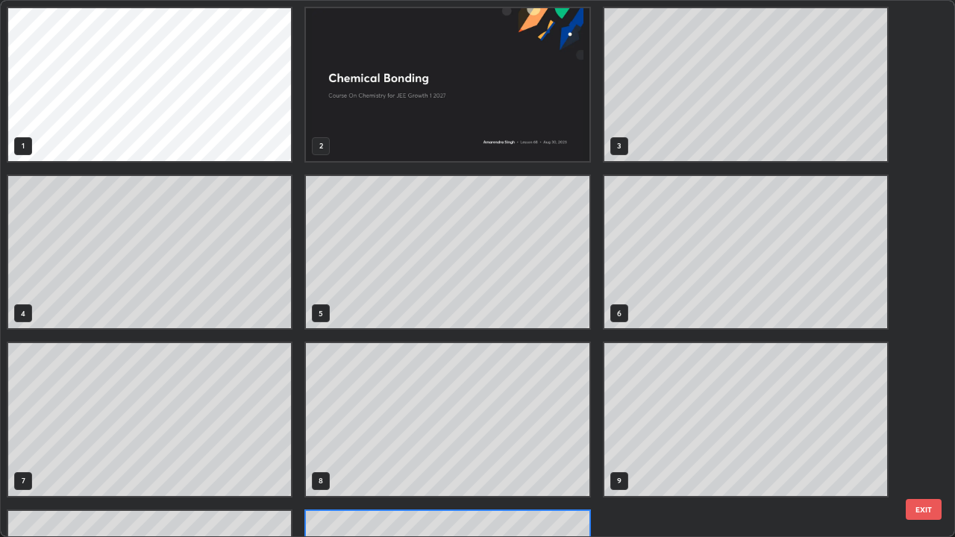
scroll to position [531, 946]
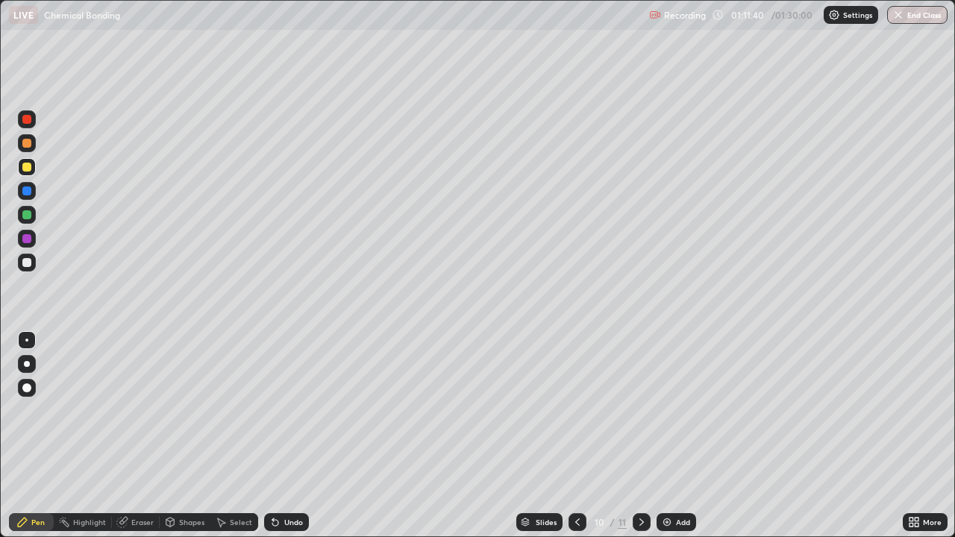
click at [640, 436] on icon at bounding box center [642, 522] width 12 height 12
click at [24, 192] on div at bounding box center [26, 190] width 9 height 9
click at [25, 166] on div at bounding box center [26, 167] width 9 height 9
click at [30, 263] on div at bounding box center [26, 262] width 9 height 9
click at [29, 219] on div at bounding box center [26, 214] width 9 height 9
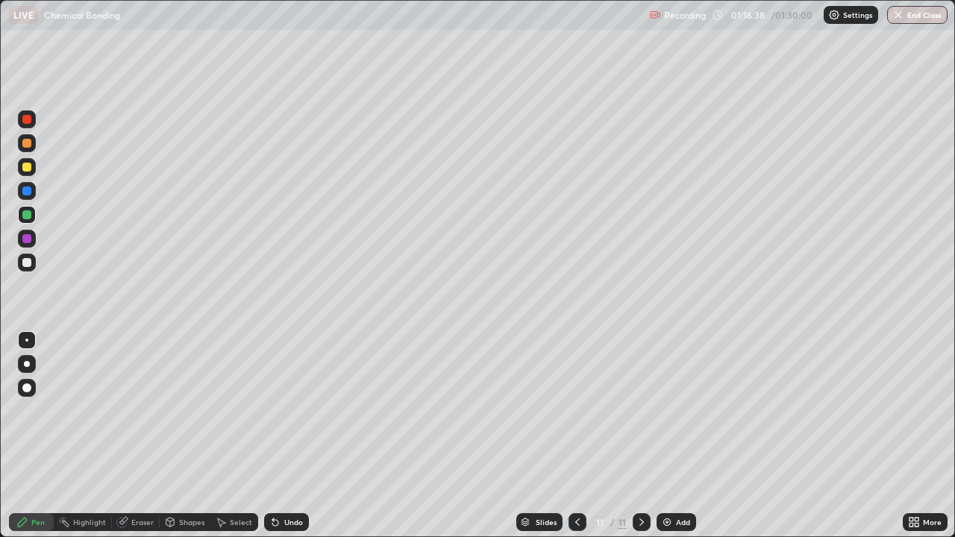
click at [571, 436] on icon at bounding box center [577, 522] width 12 height 12
click at [576, 436] on icon at bounding box center [577, 522] width 12 height 12
click at [926, 10] on button "End Class" at bounding box center [917, 15] width 60 height 18
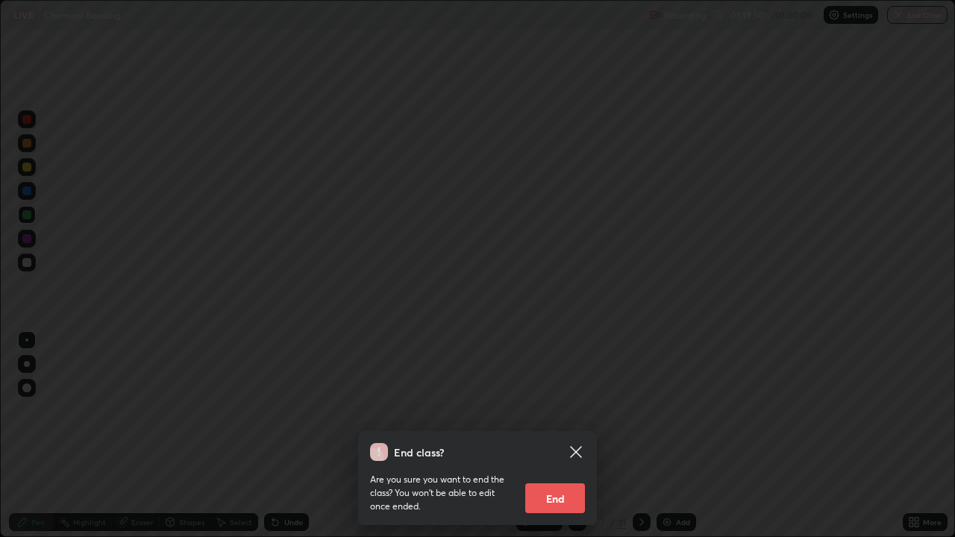
click at [562, 436] on button "End" at bounding box center [555, 498] width 60 height 30
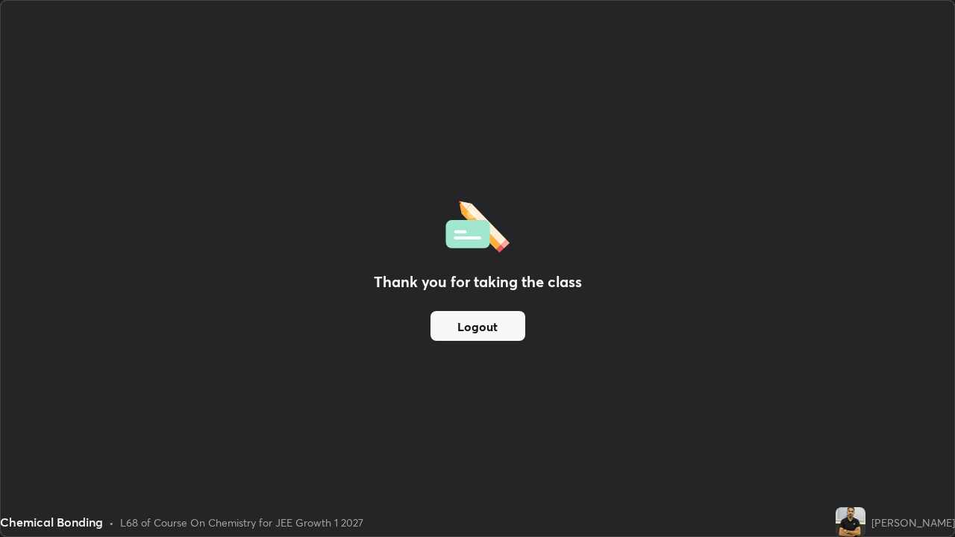
click at [486, 334] on button "Logout" at bounding box center [477, 326] width 95 height 30
